Goal: Find specific page/section: Find specific page/section

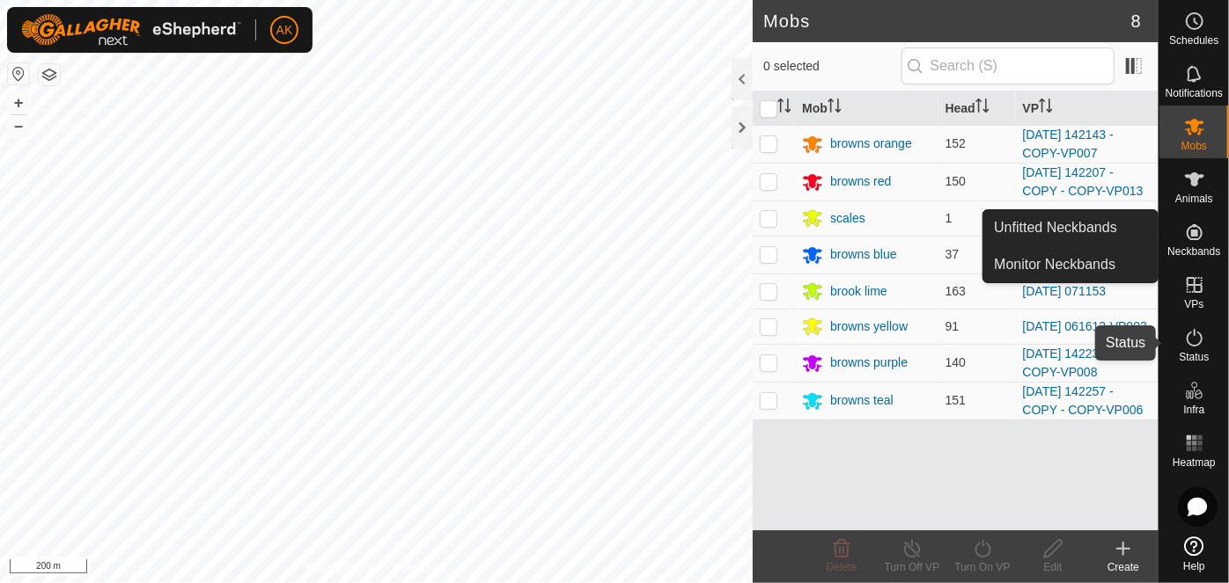
click at [1191, 343] on icon at bounding box center [1194, 337] width 21 height 21
